Goal: Find specific page/section: Find specific page/section

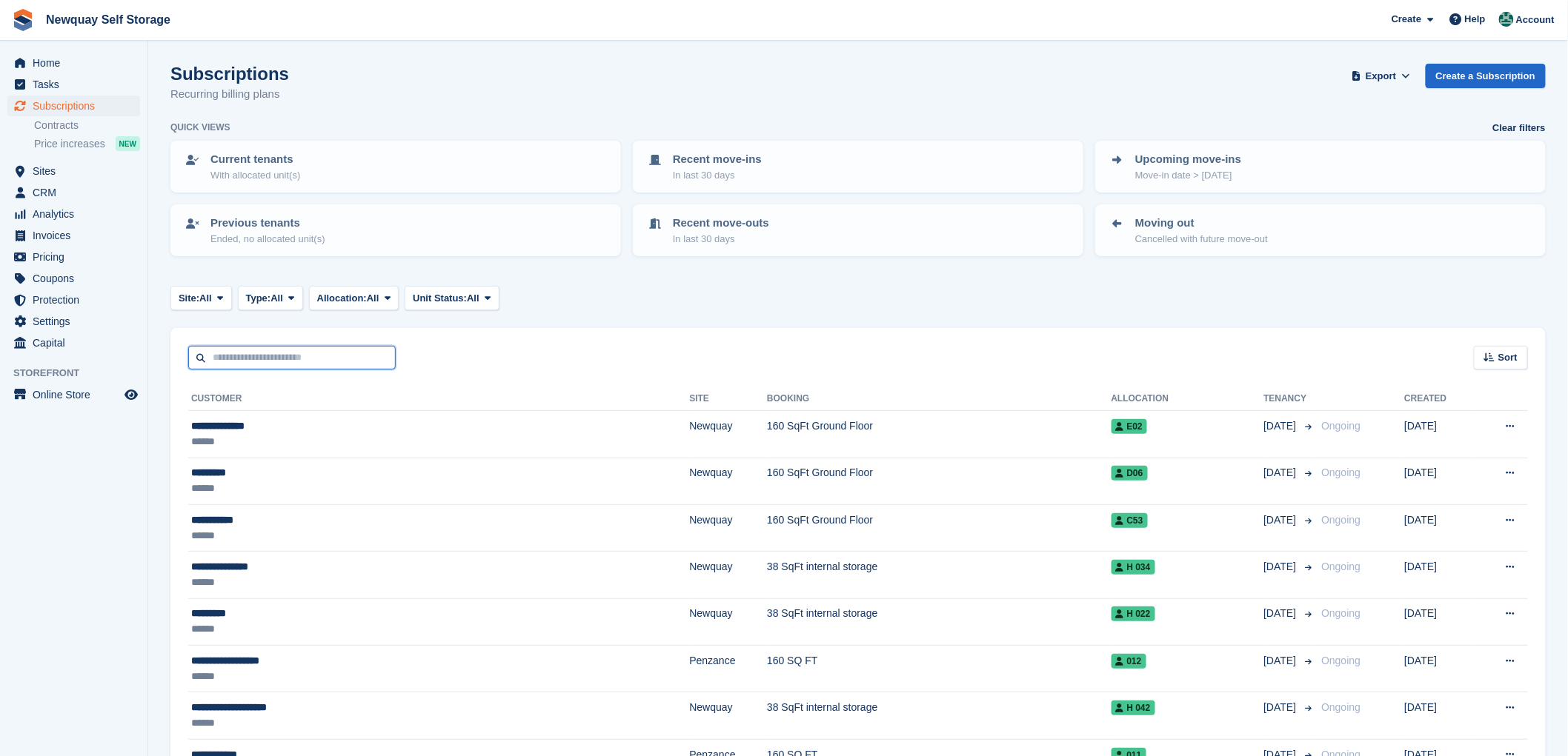
click at [232, 346] on input "text" at bounding box center [292, 357] width 208 height 25
type input "****"
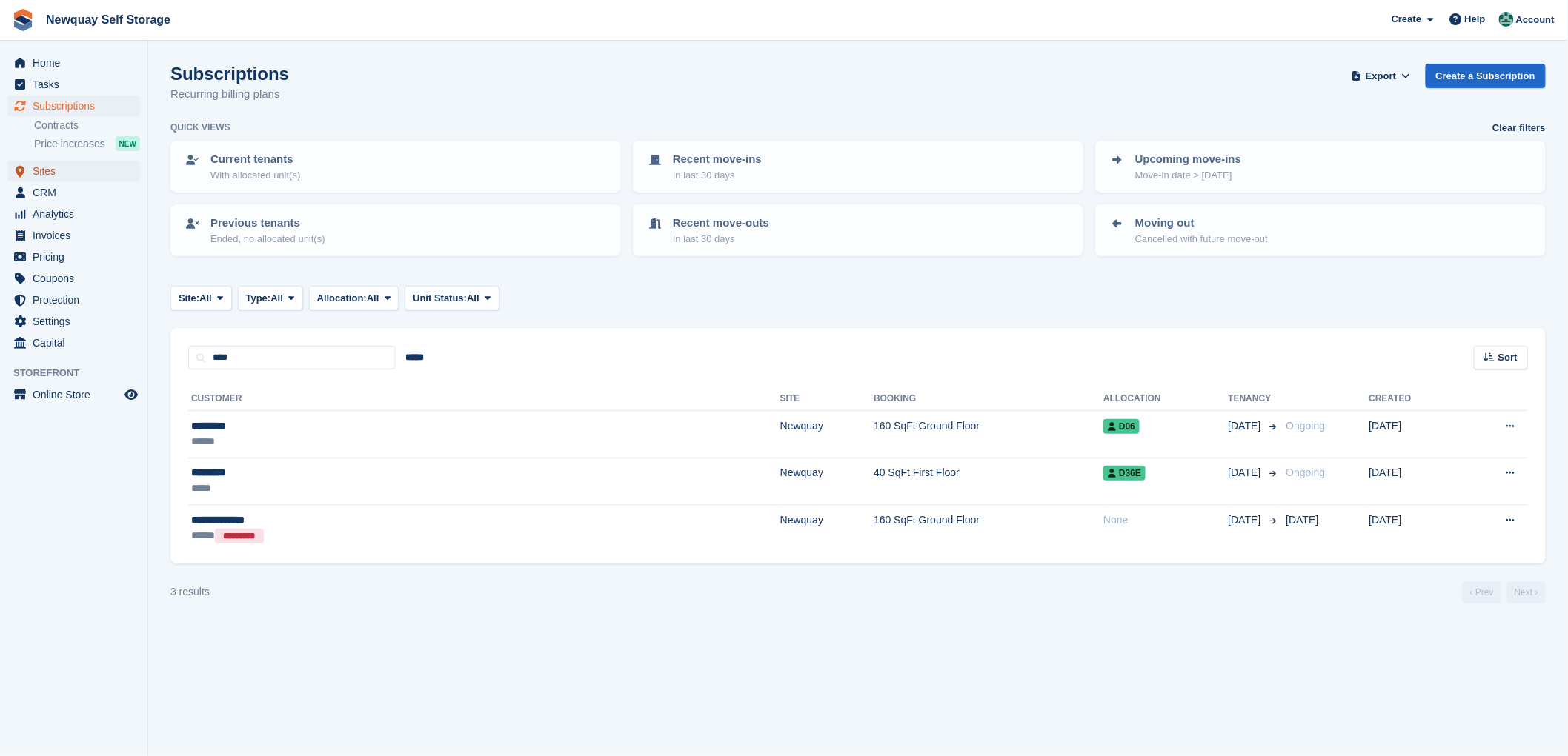
click at [33, 169] on span "Sites" at bounding box center [77, 170] width 89 height 21
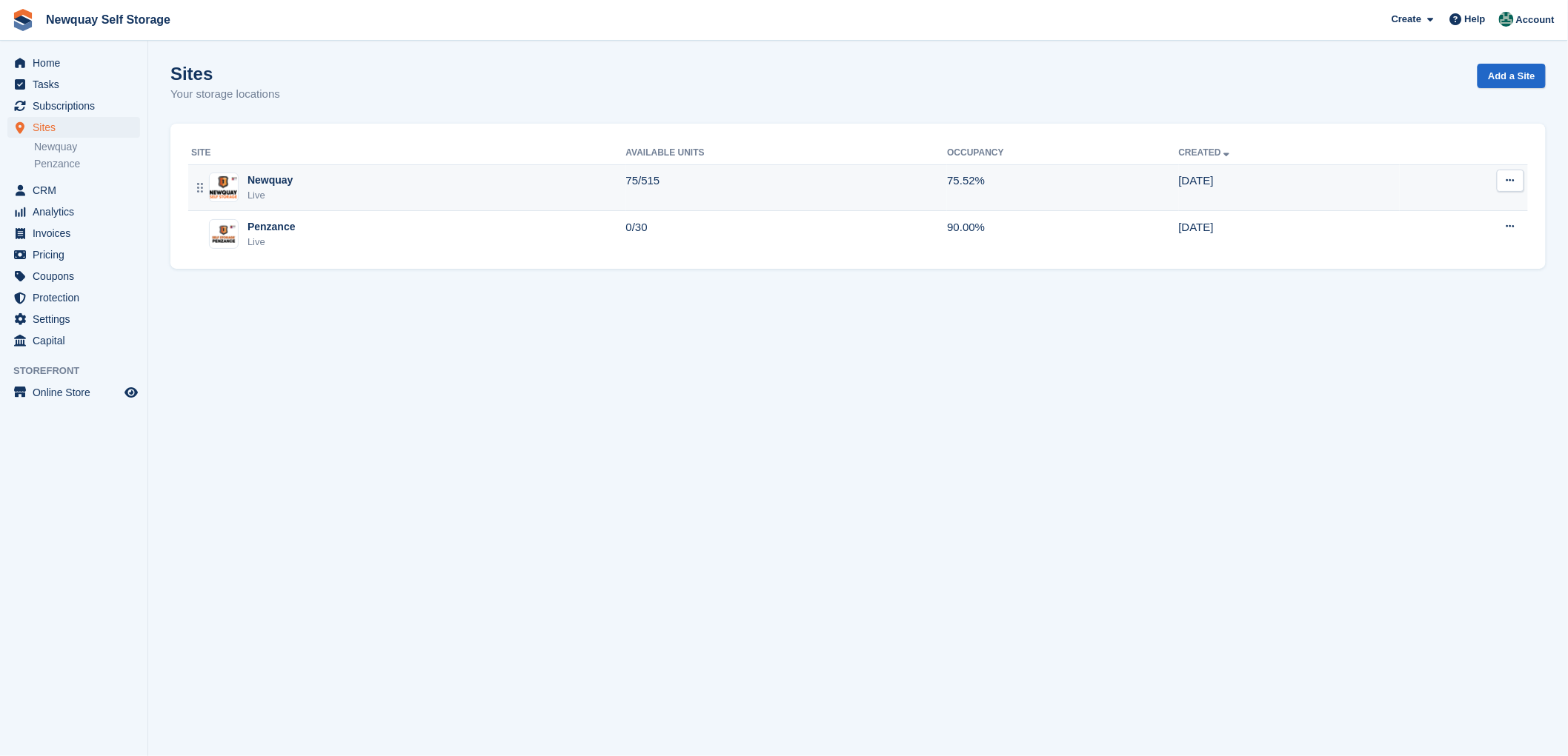
click at [268, 176] on div "Newquay" at bounding box center [270, 180] width 45 height 16
